Goal: Task Accomplishment & Management: Use online tool/utility

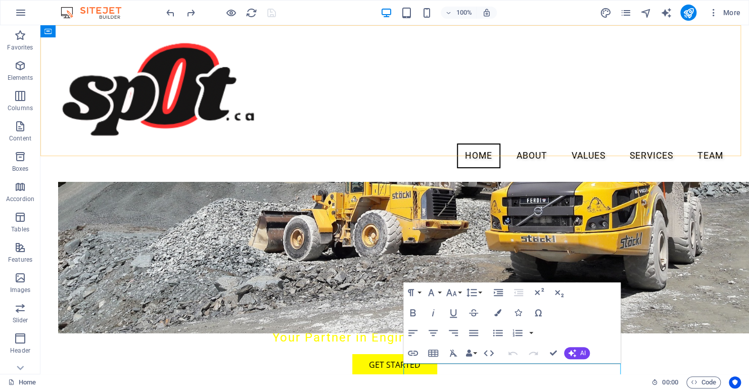
scroll to position [1532, 0]
click at [685, 12] on icon "publish" at bounding box center [688, 13] width 12 height 12
click at [689, 15] on icon "publish" at bounding box center [688, 13] width 12 height 12
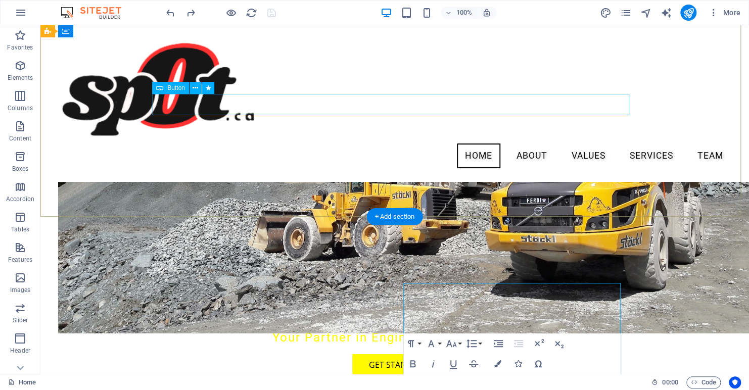
scroll to position [1613, 0]
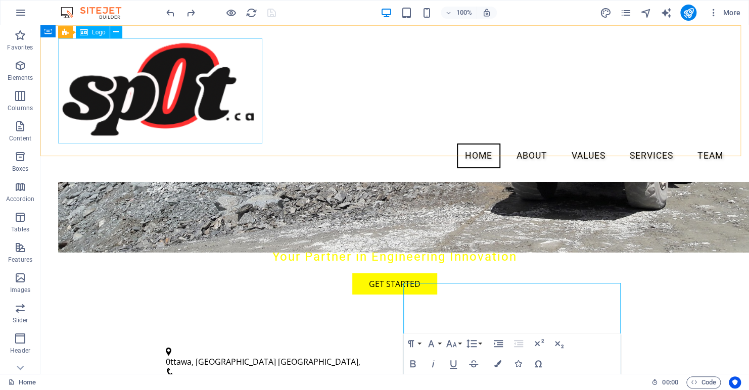
click at [94, 35] on span "Logo" at bounding box center [99, 32] width 14 height 6
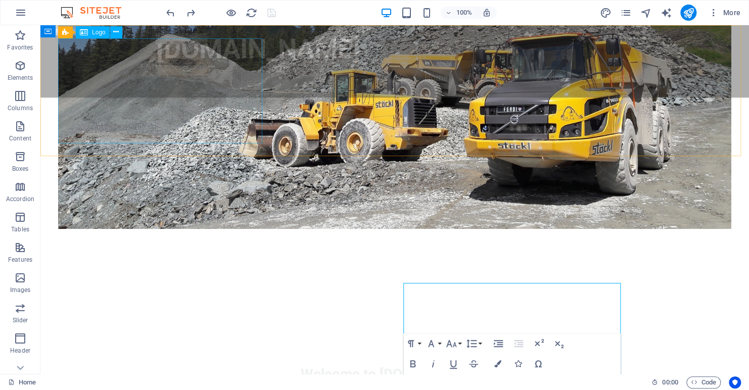
select select "px"
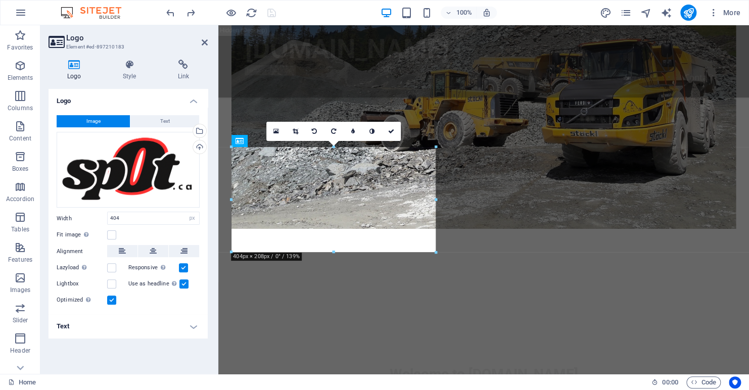
scroll to position [683, 0]
